Goal: Task Accomplishment & Management: Use online tool/utility

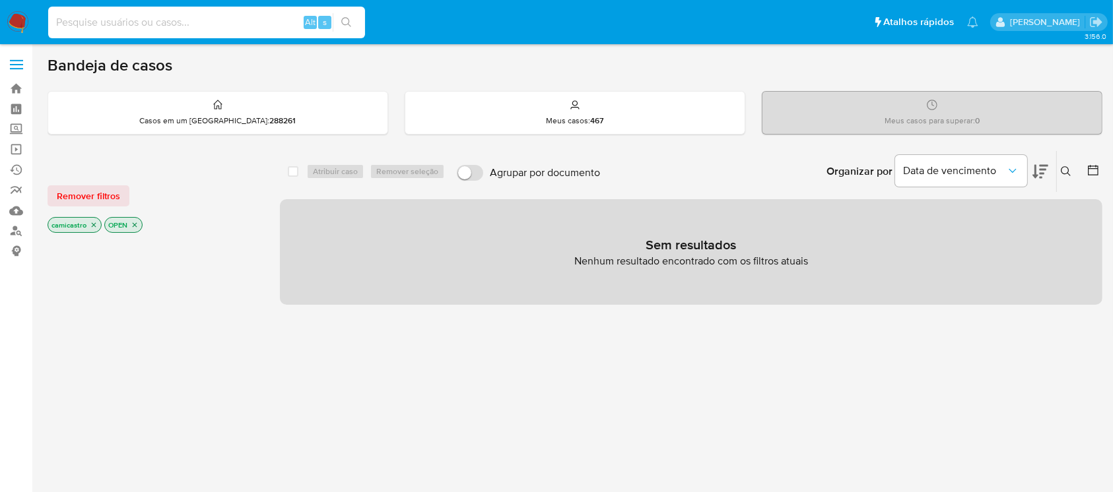
click at [92, 16] on input at bounding box center [206, 22] width 317 height 17
paste input "RYgHrRcHB21qv4BNGjWpTKx9"
type input "RYgHrRcHB21qv4BNGjWpTKx9"
click at [345, 20] on icon "search-icon" at bounding box center [346, 22] width 11 height 11
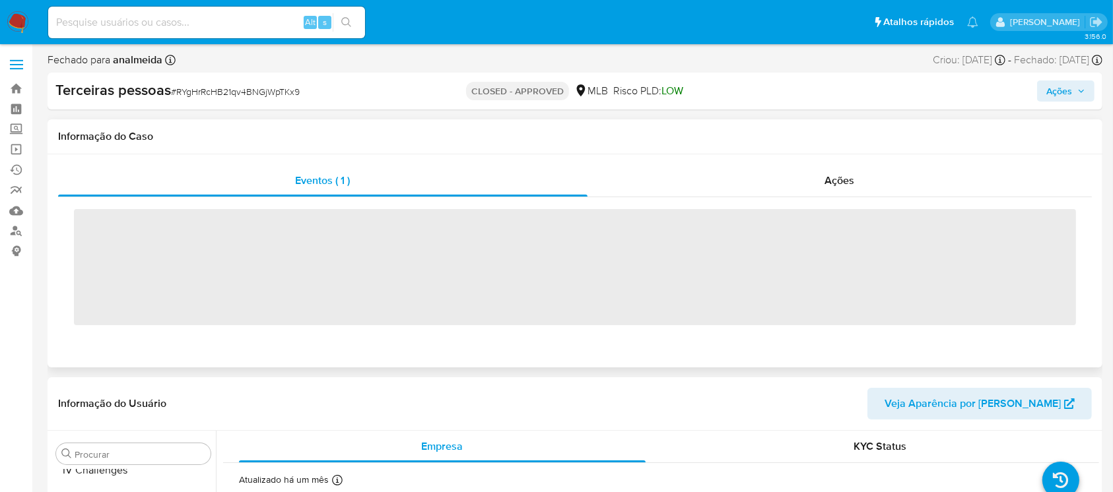
scroll to position [621, 0]
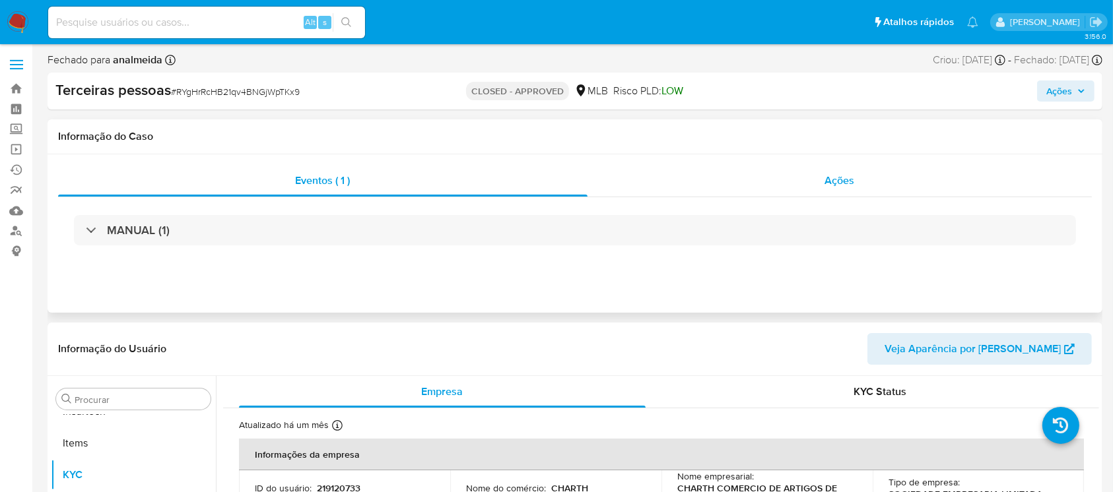
click at [845, 184] on span "Ações" at bounding box center [840, 180] width 30 height 15
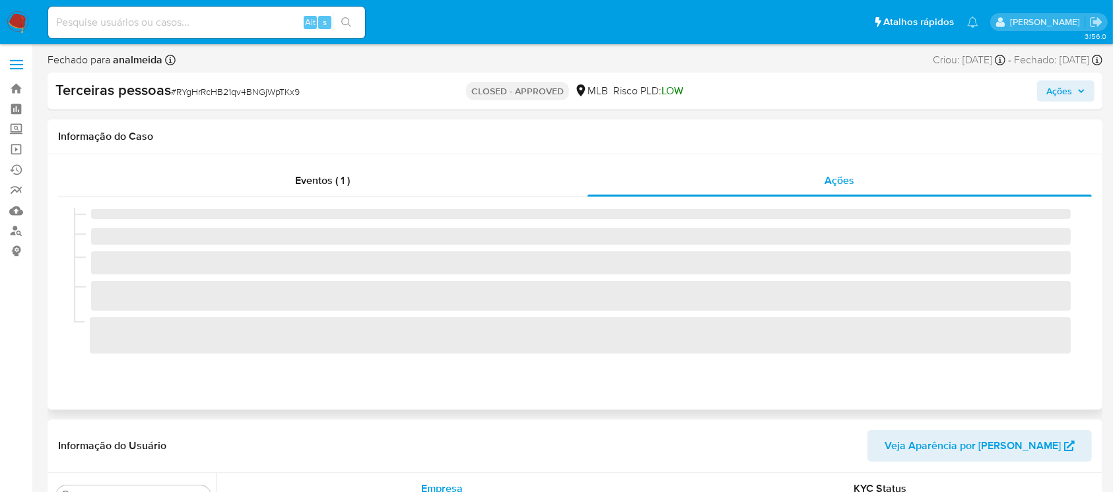
select select "10"
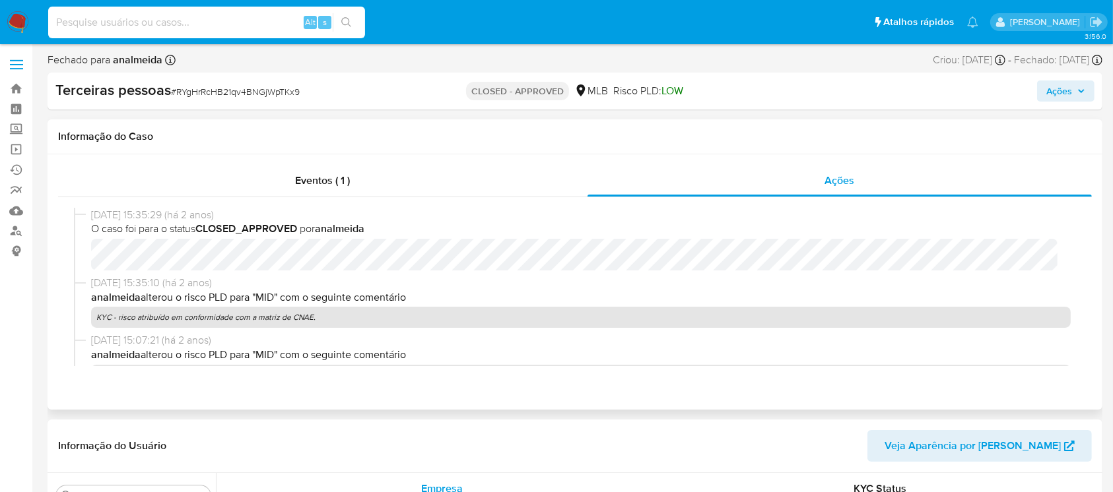
click at [179, 19] on input at bounding box center [206, 22] width 317 height 17
paste input "3T3YWVQqzESVZKYQcvx0dczs"
type input "3T3YWVQqzESVZKYQcvx0dczs"
click at [350, 18] on icon "search-icon" at bounding box center [346, 22] width 11 height 11
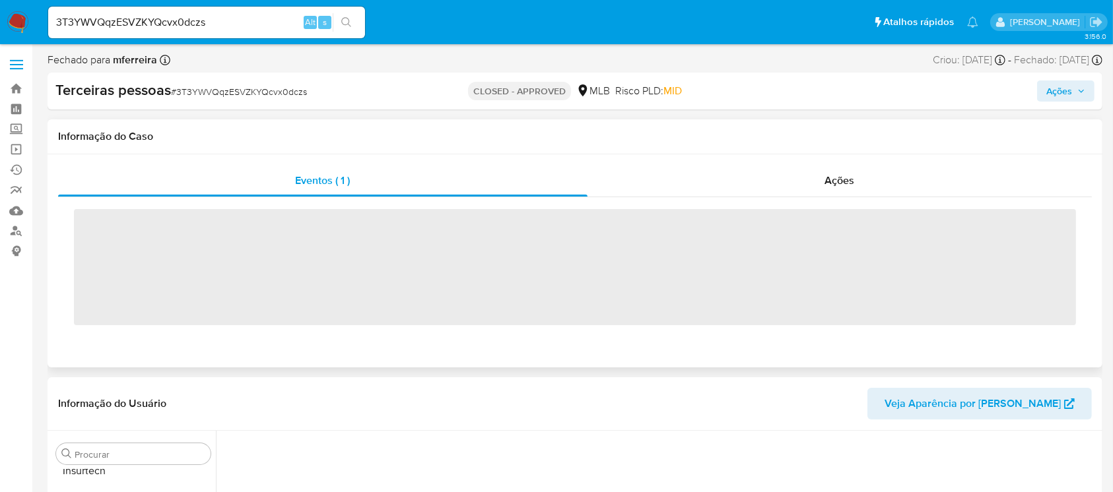
scroll to position [621, 0]
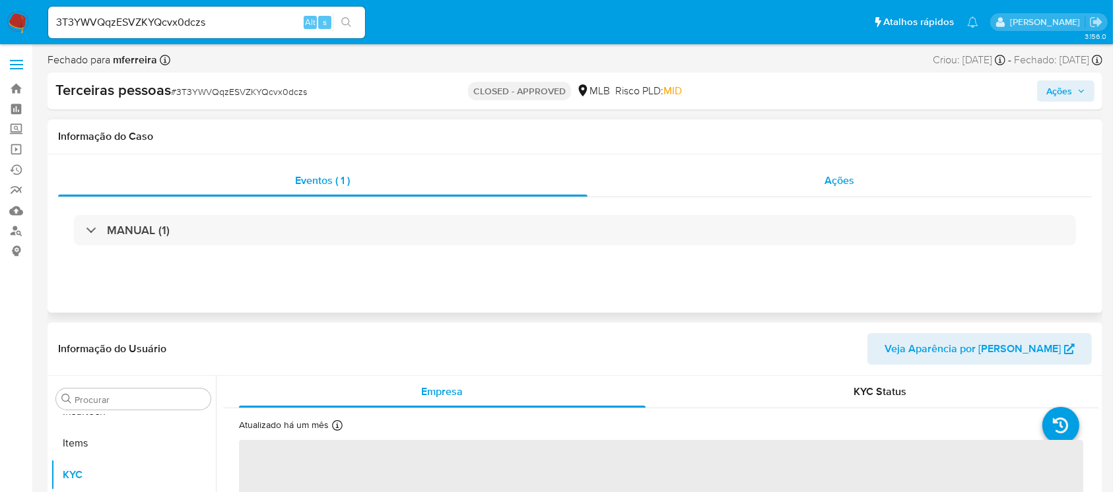
click at [848, 176] on span "Ações" at bounding box center [840, 180] width 30 height 15
select select "10"
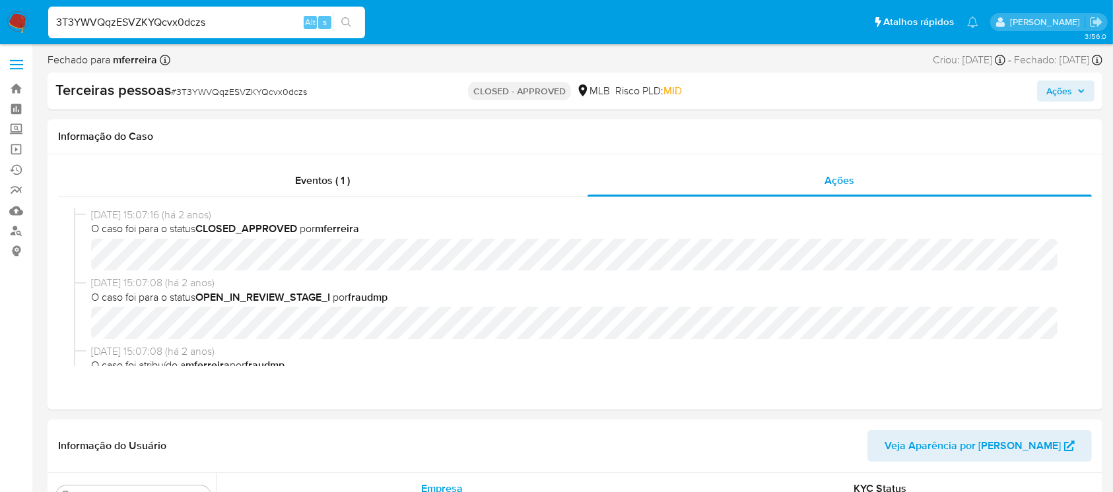
drag, startPoint x: 266, startPoint y: 28, endPoint x: 0, endPoint y: -1, distance: 267.6
paste input "7MbgexsbA6osatG3SRqqvW49"
type input "7MbgexsbA6osatG3SRqqvW49"
click at [347, 18] on icon "search-icon" at bounding box center [346, 22] width 11 height 11
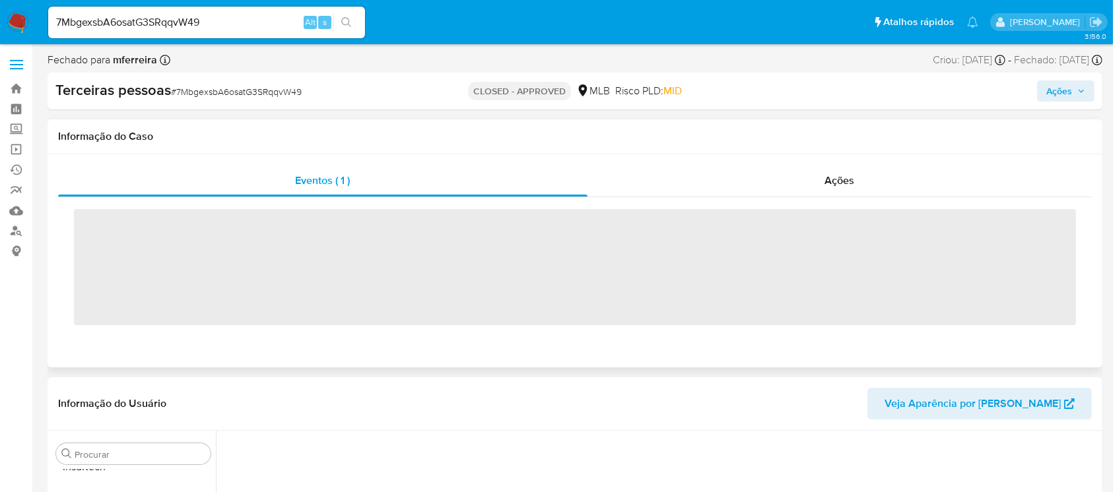
scroll to position [621, 0]
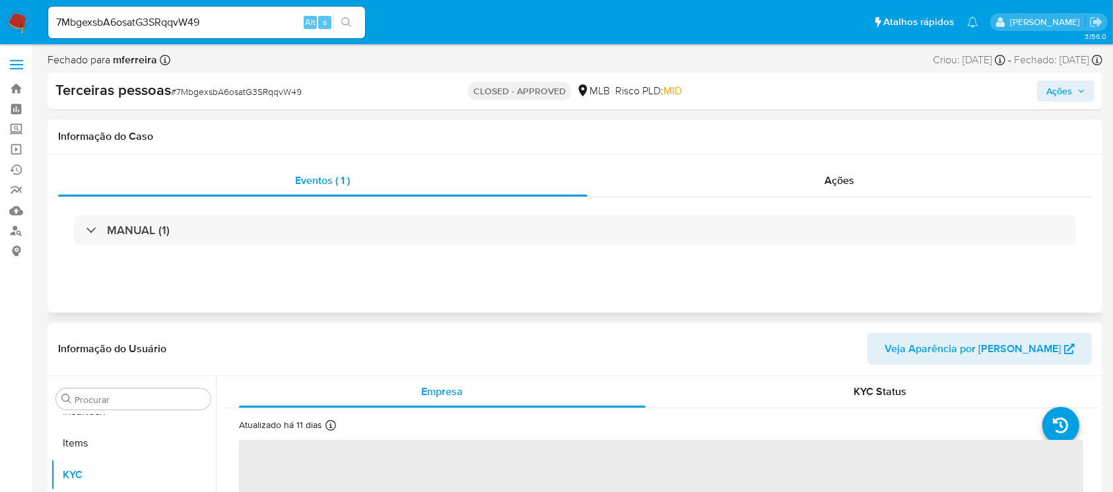
select select "10"
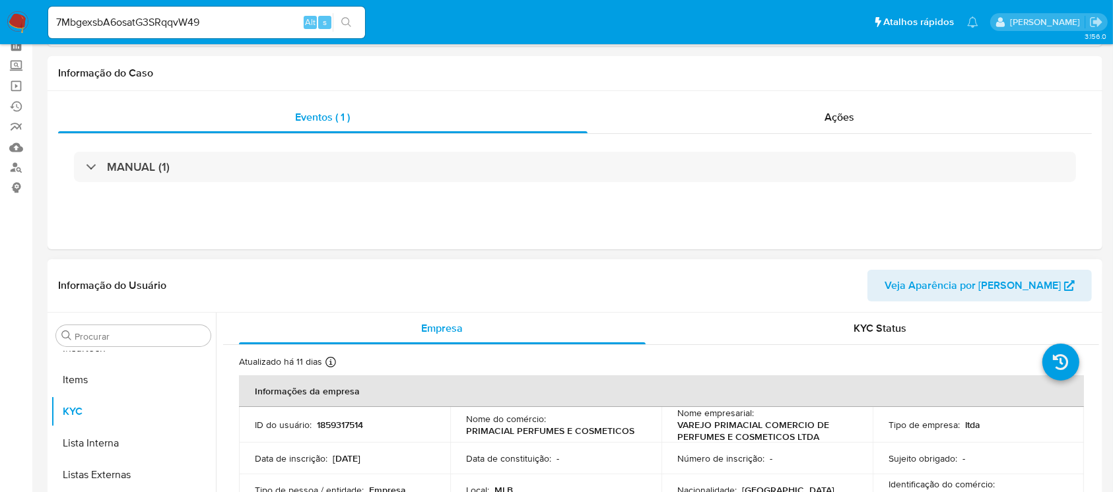
scroll to position [0, 0]
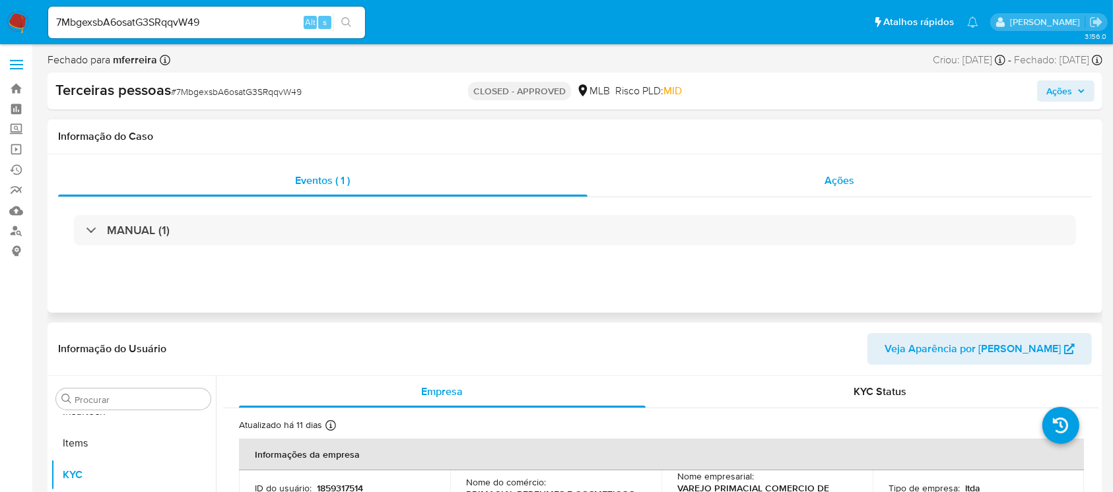
click at [827, 179] on span "Ações" at bounding box center [840, 180] width 30 height 15
